Goal: Check status: Check status

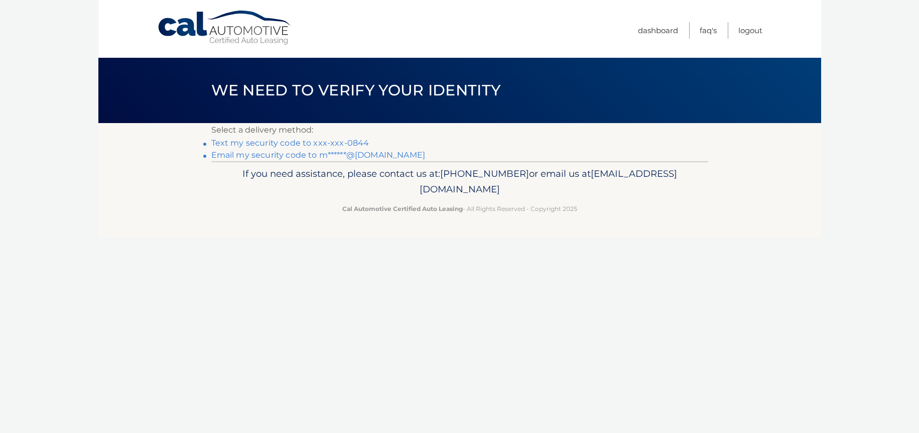
click at [335, 158] on link "Email my security code to m******@[DOMAIN_NAME]" at bounding box center [318, 155] width 214 height 10
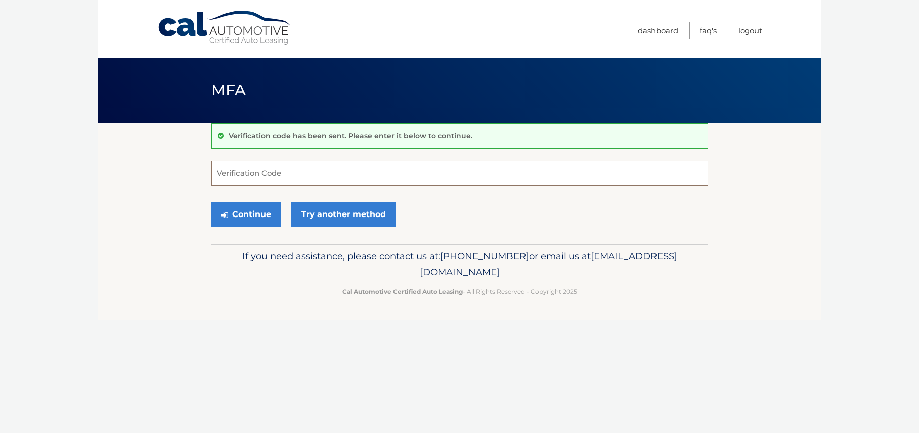
click at [326, 171] on input "Verification Code" at bounding box center [459, 173] width 497 height 25
paste input "185042"
type input "185042"
click at [211, 202] on button "Continue" at bounding box center [246, 214] width 70 height 25
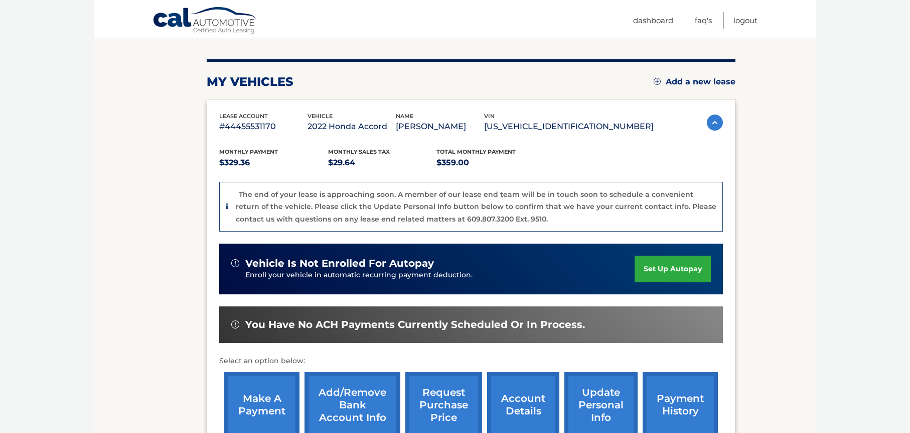
scroll to position [262, 0]
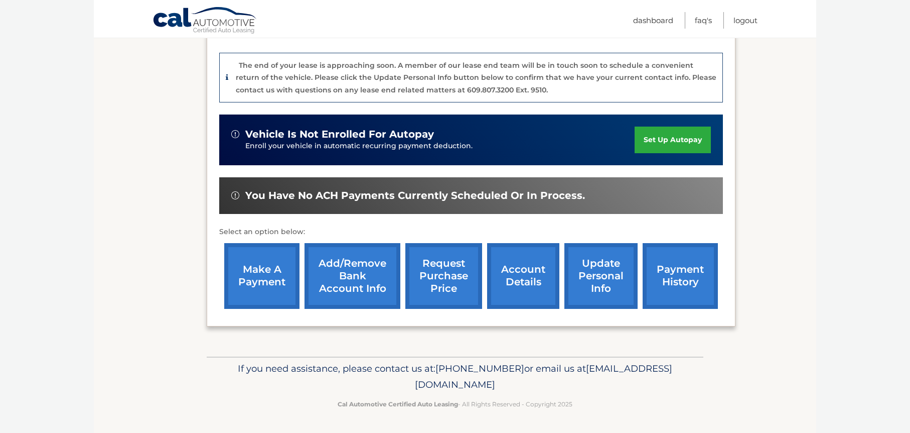
click at [506, 285] on link "account details" at bounding box center [523, 276] width 72 height 66
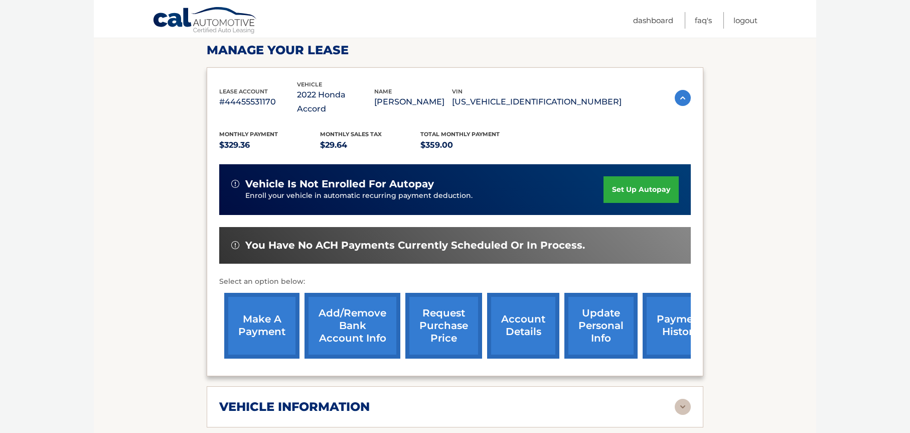
scroll to position [307, 0]
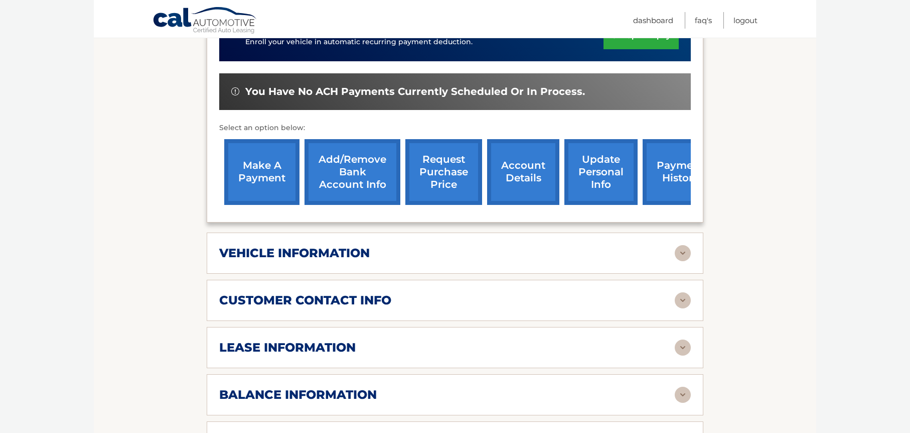
click at [305, 355] on h2 "lease information" at bounding box center [287, 347] width 136 height 15
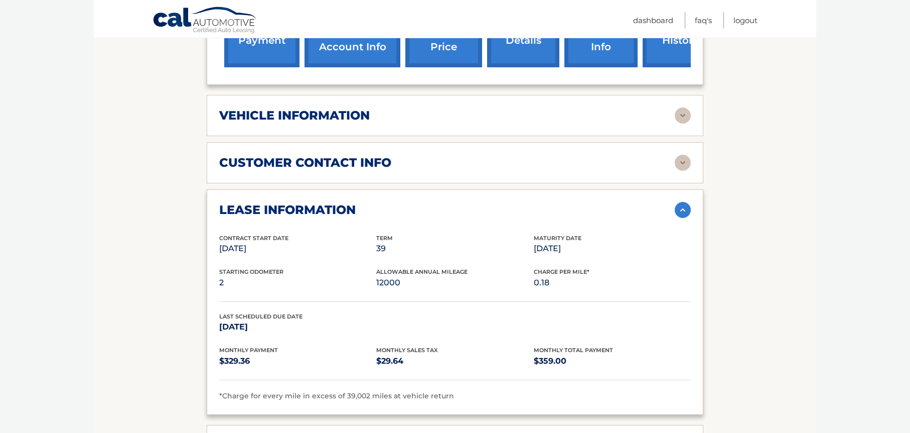
scroll to position [461, 0]
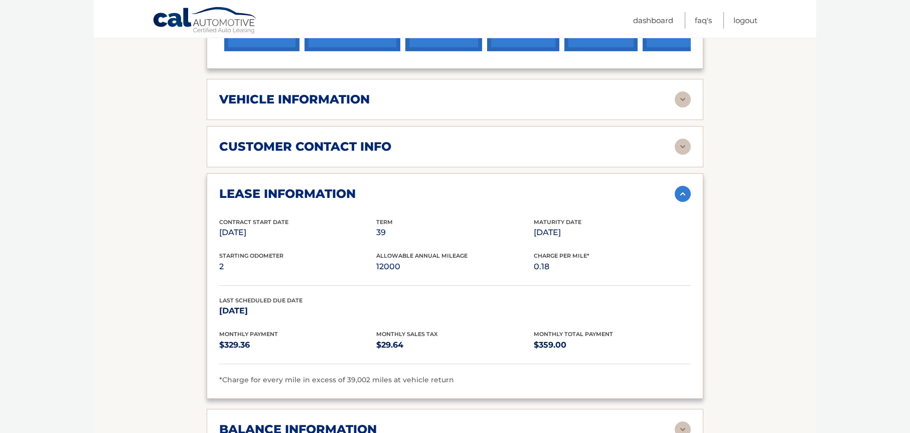
click at [371, 154] on h2 "customer contact info" at bounding box center [305, 146] width 172 height 15
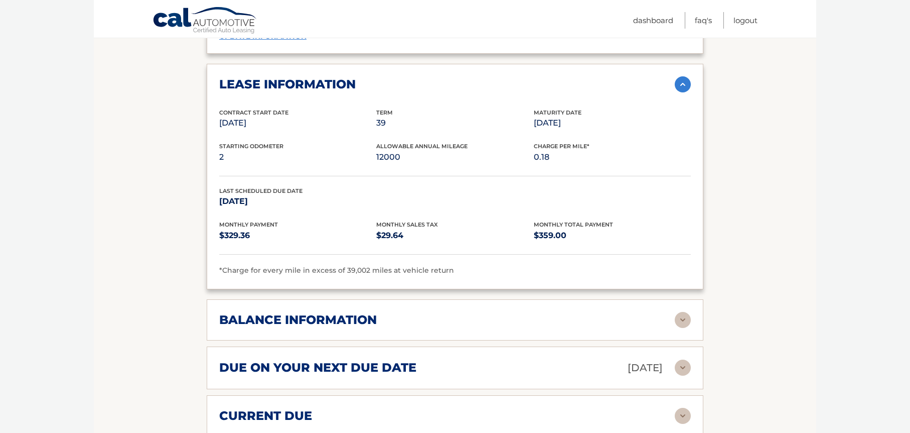
scroll to position [921, 0]
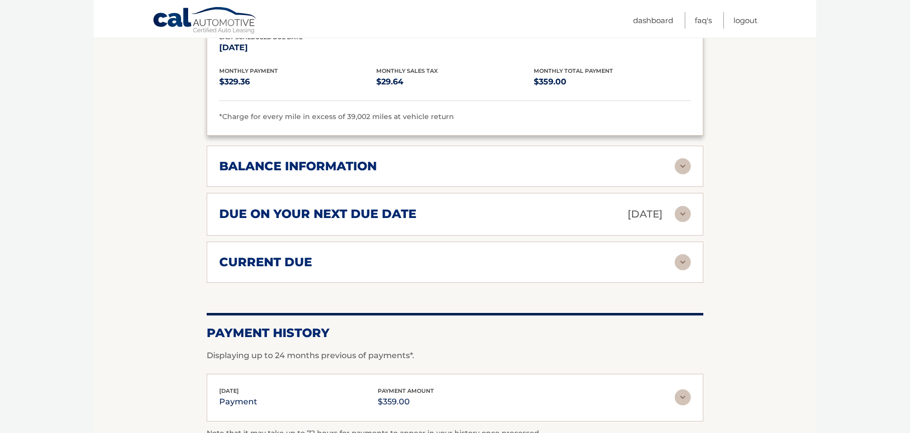
click at [270, 166] on div "balance information" at bounding box center [455, 166] width 472 height 16
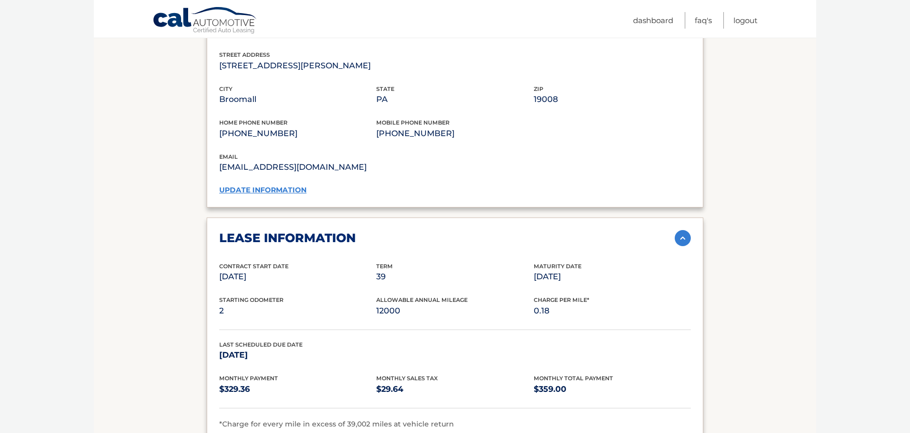
scroll to position [461, 0]
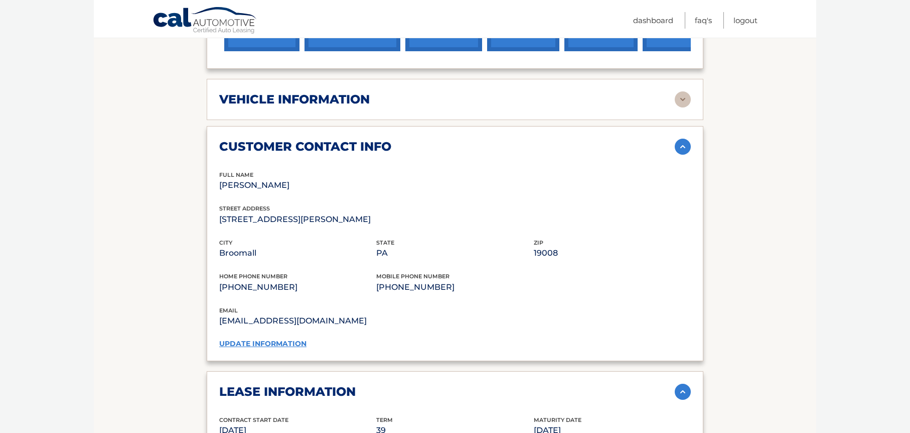
click at [507, 107] on div "vehicle information" at bounding box center [447, 99] width 456 height 15
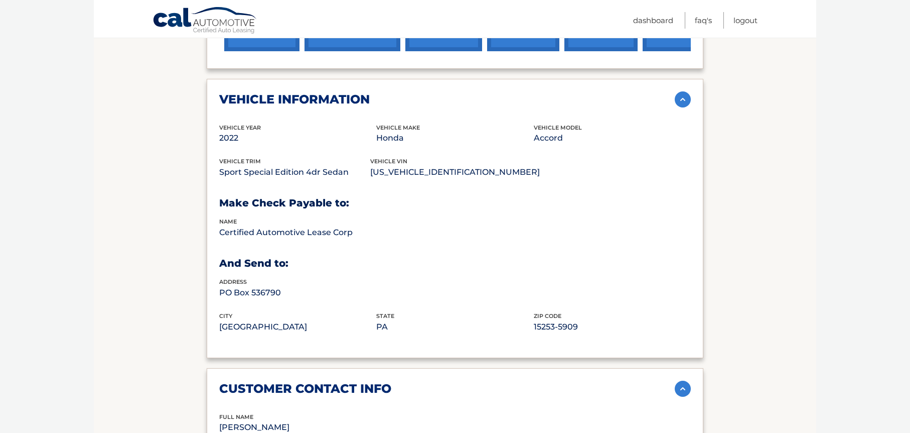
scroll to position [409, 0]
